Goal: Task Accomplishment & Management: Complete application form

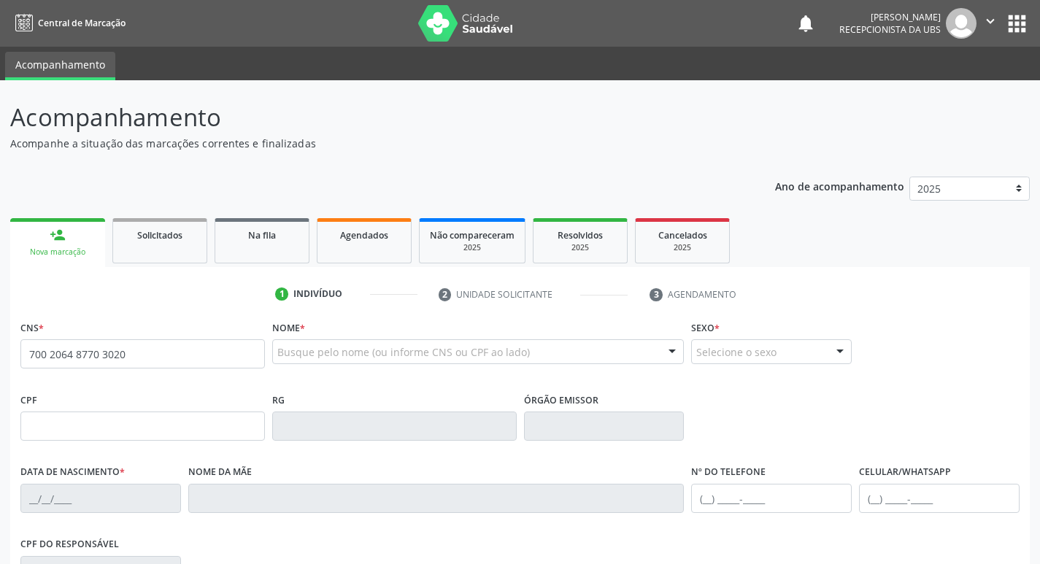
type input "700 2064 8770 3020"
type input "176.480.335-34"
type input "[DATE]"
type input "[PERSON_NAME]"
type input "[PHONE_NUMBER]"
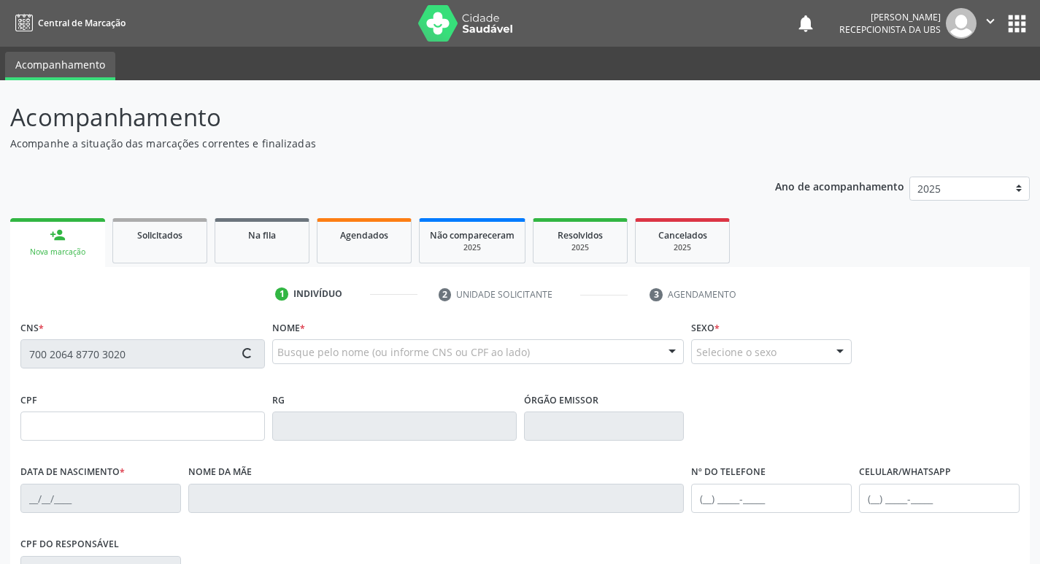
type input "166"
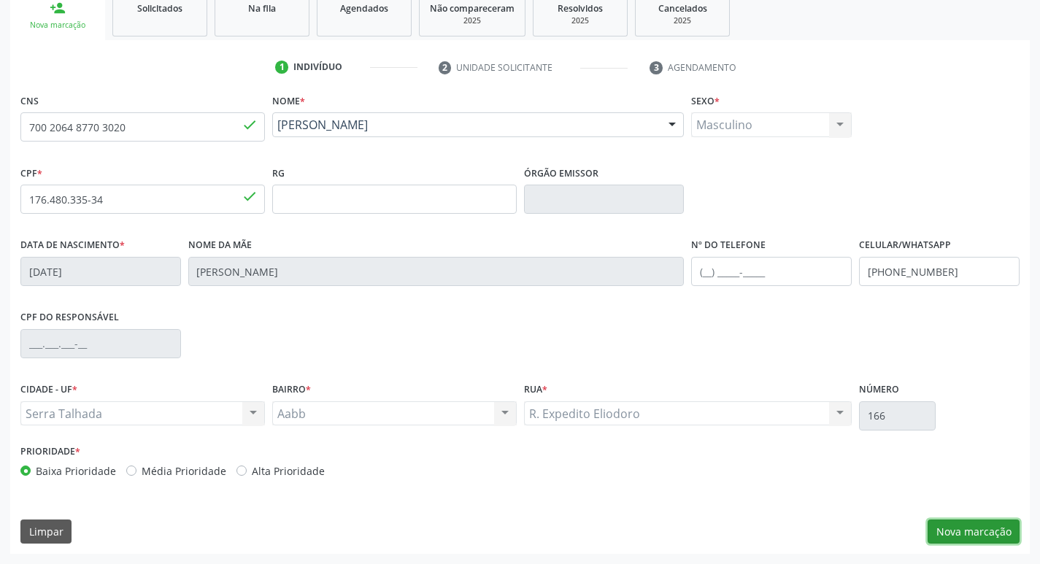
click at [969, 528] on button "Nova marcação" at bounding box center [974, 532] width 92 height 25
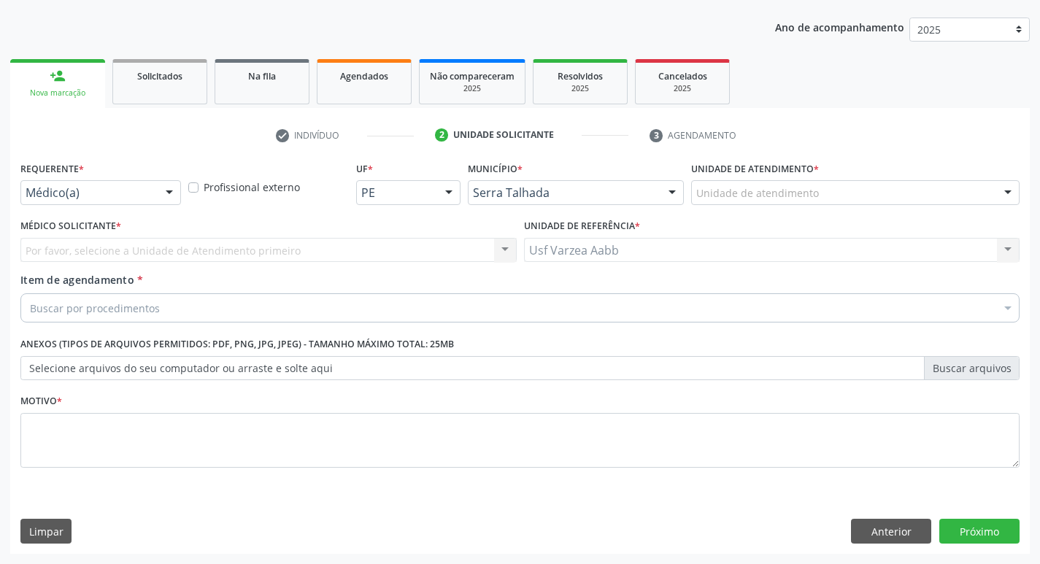
scroll to position [159, 0]
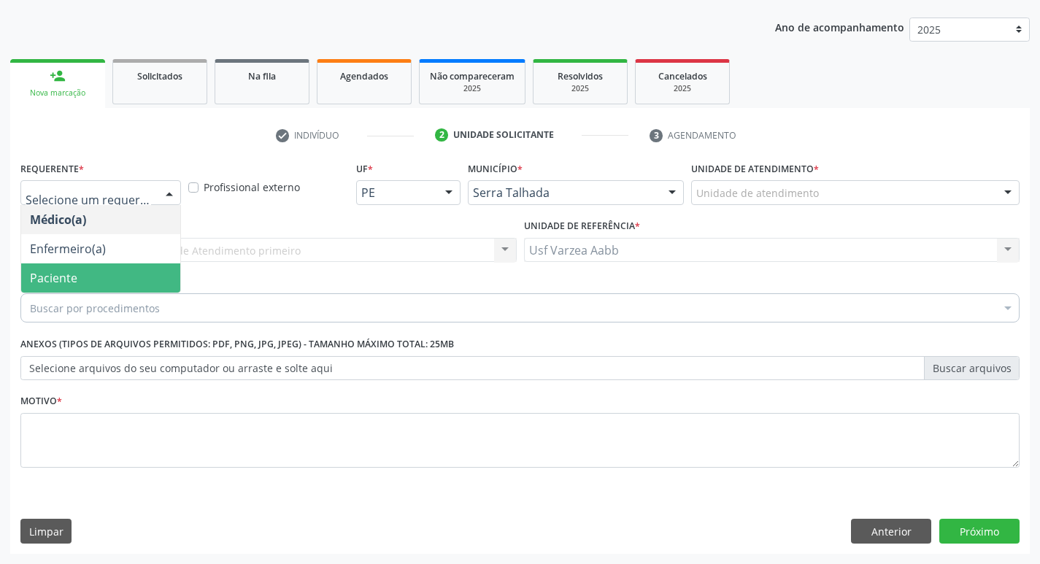
click at [109, 282] on span "Paciente" at bounding box center [100, 277] width 159 height 29
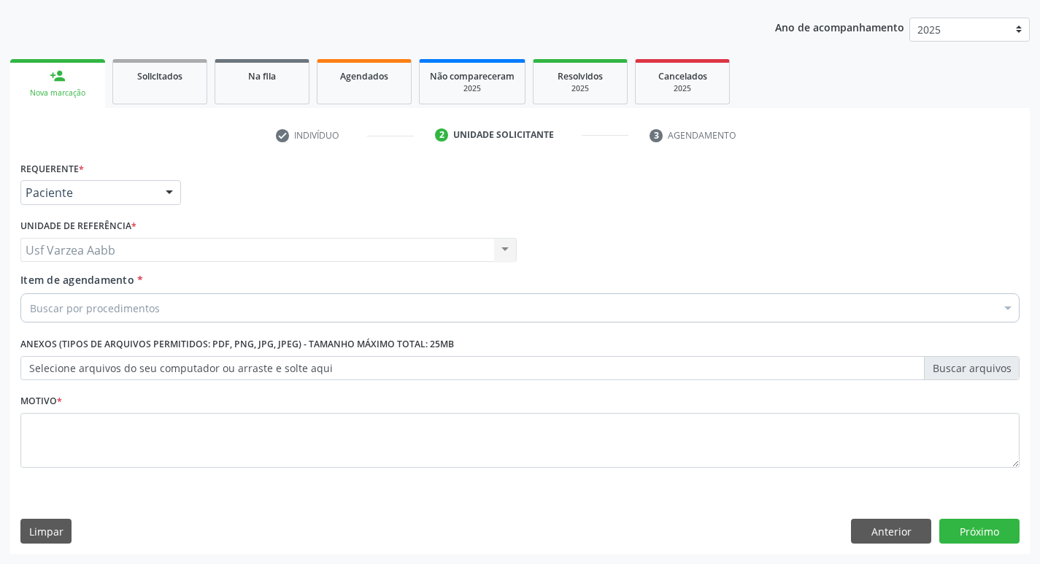
click at [163, 309] on div "Buscar por procedimentos" at bounding box center [519, 307] width 999 height 29
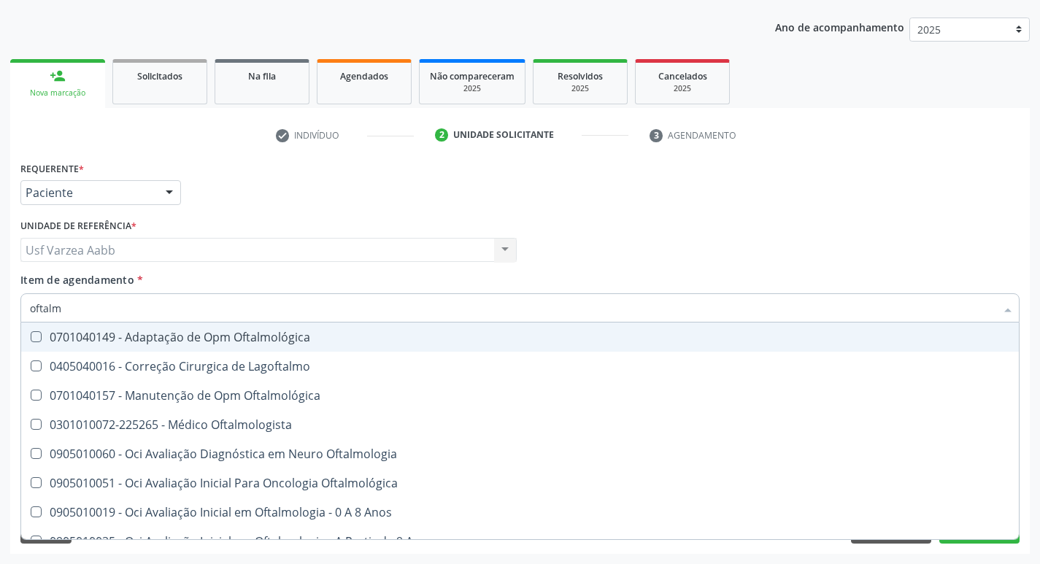
type input "oftalmo"
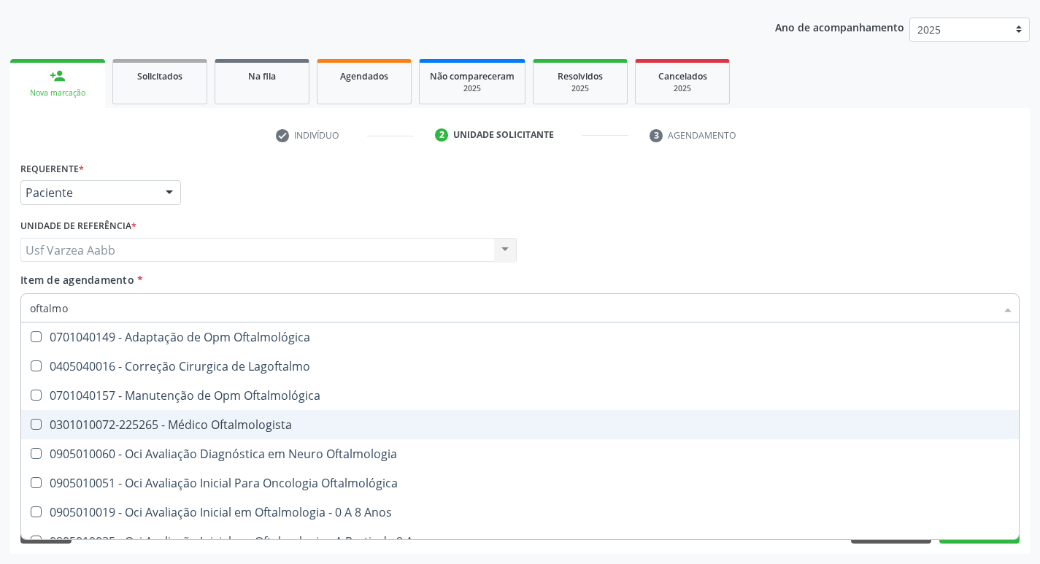
click at [286, 421] on div "0301010072-225265 - Médico Oftalmologista" at bounding box center [520, 425] width 980 height 12
checkbox Oftalmologista "true"
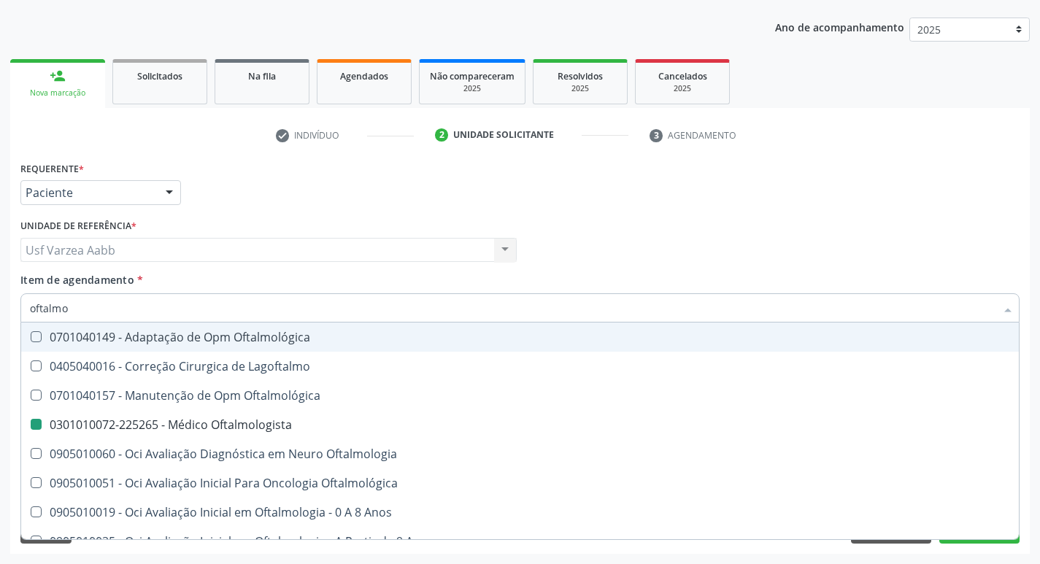
click at [647, 242] on div "Médico Solicitante Por favor, selecione a Unidade de Atendimento primeiro Nenhu…" at bounding box center [520, 243] width 1006 height 57
checkbox Lagoftalmo "true"
checkbox Oftalmologista "false"
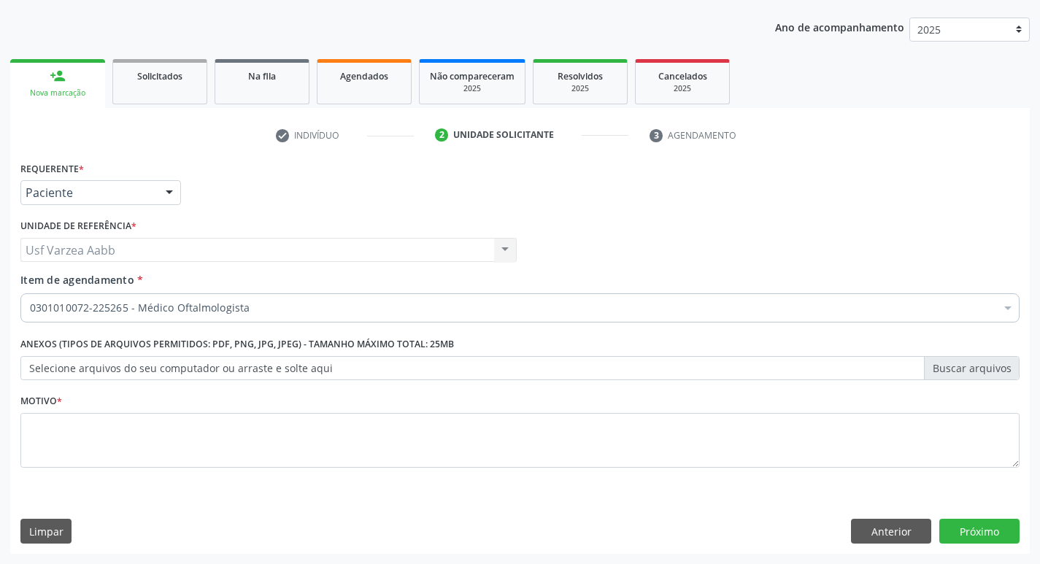
click at [271, 409] on div "Motivo *" at bounding box center [519, 428] width 999 height 77
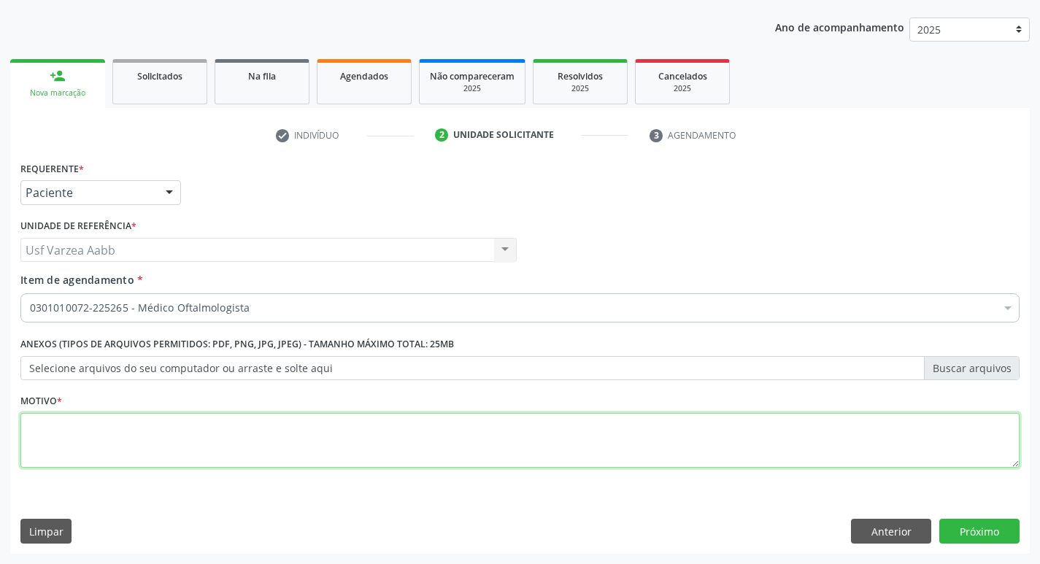
click at [276, 431] on textarea at bounding box center [519, 440] width 999 height 55
type textarea "x"
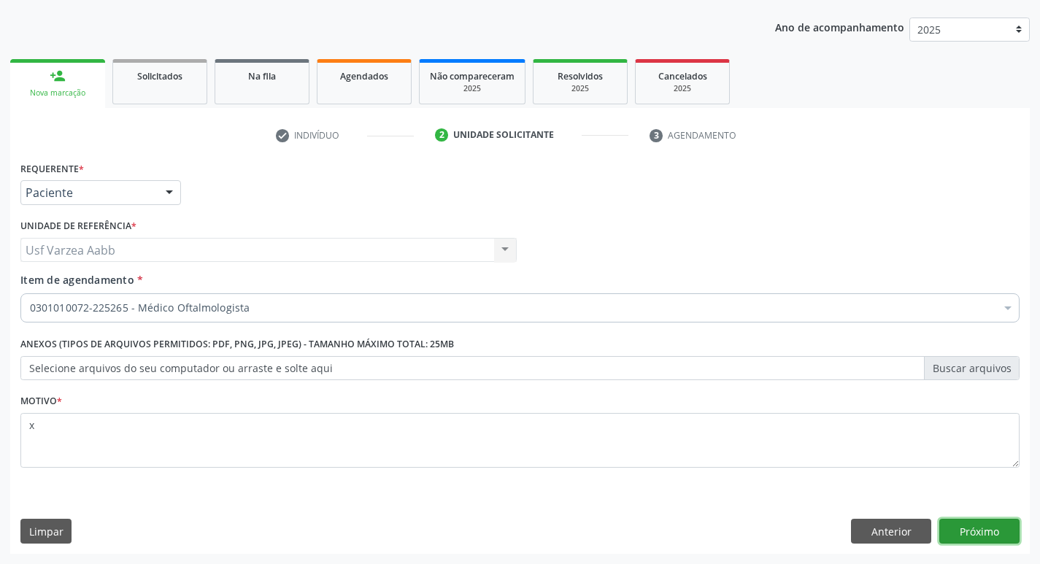
click at [1005, 536] on button "Próximo" at bounding box center [979, 531] width 80 height 25
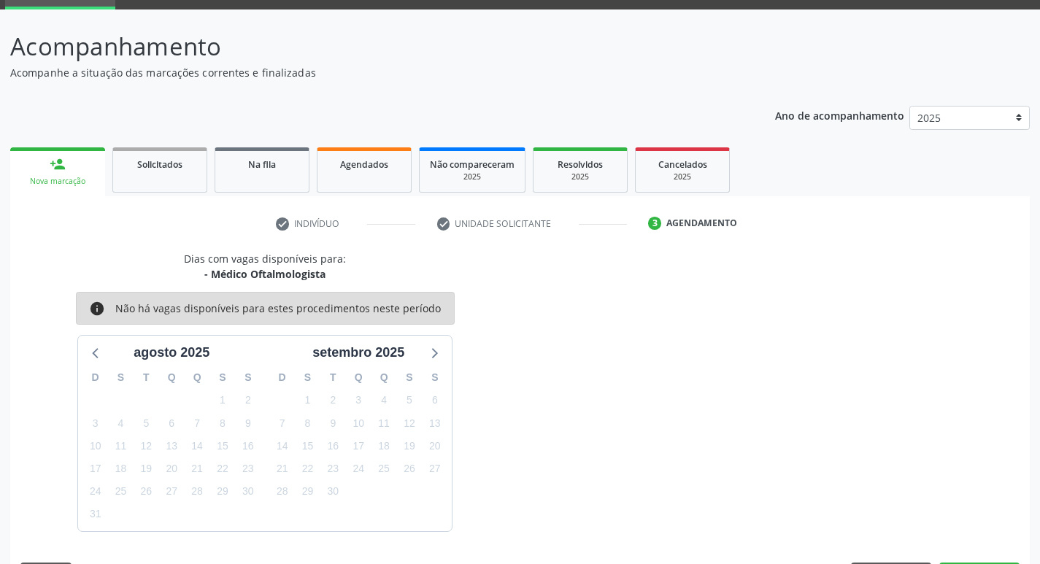
scroll to position [114, 0]
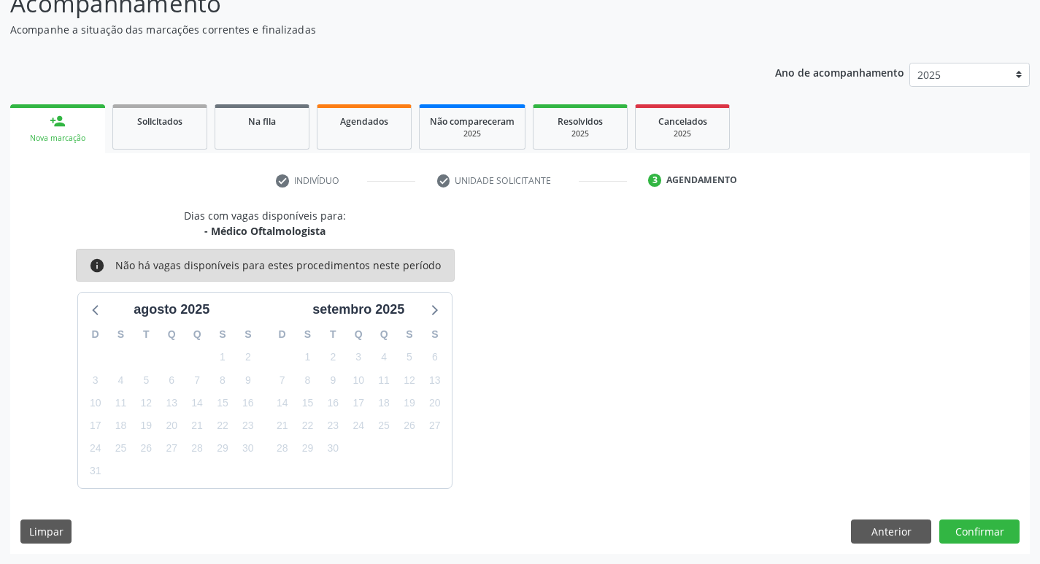
click at [181, 408] on div "13" at bounding box center [171, 403] width 20 height 23
